Goal: Transaction & Acquisition: Purchase product/service

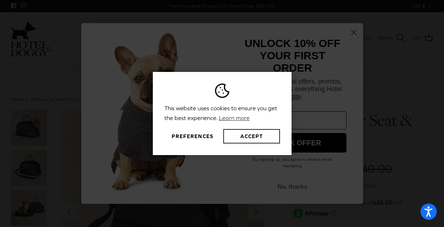
click at [232, 137] on button "Accept" at bounding box center [251, 136] width 56 height 14
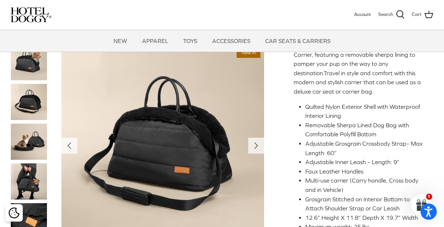
scroll to position [226, 0]
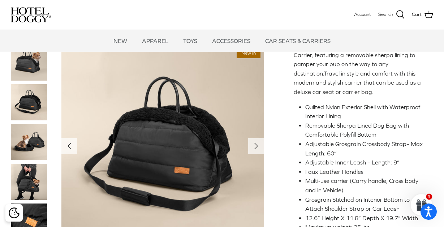
click at [32, 182] on img at bounding box center [29, 182] width 36 height 36
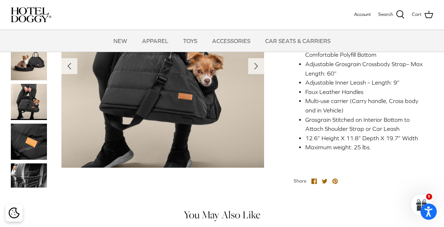
scroll to position [311, 0]
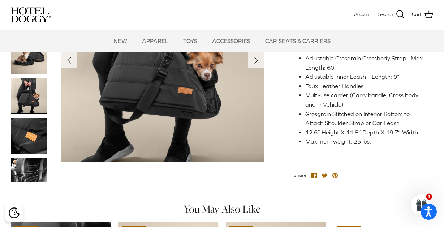
click at [29, 151] on img at bounding box center [29, 136] width 36 height 36
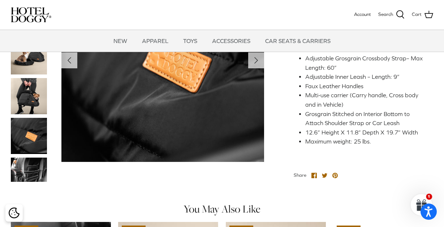
click at [30, 173] on img at bounding box center [29, 170] width 36 height 24
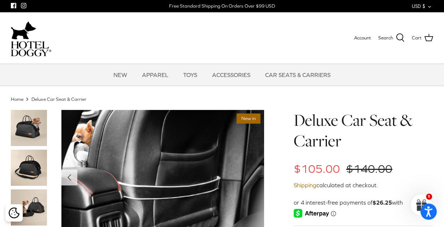
scroll to position [0, 0]
click at [60, 99] on link "Deluxe Car Seat & Carrier" at bounding box center [58, 98] width 55 height 5
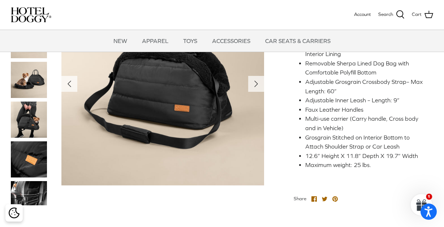
scroll to position [156, 0]
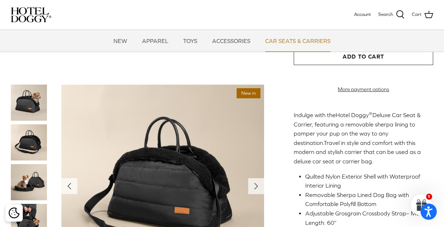
click at [295, 40] on link "CAR SEATS & CARRIERS" at bounding box center [298, 41] width 78 height 22
